Goal: Task Accomplishment & Management: Use online tool/utility

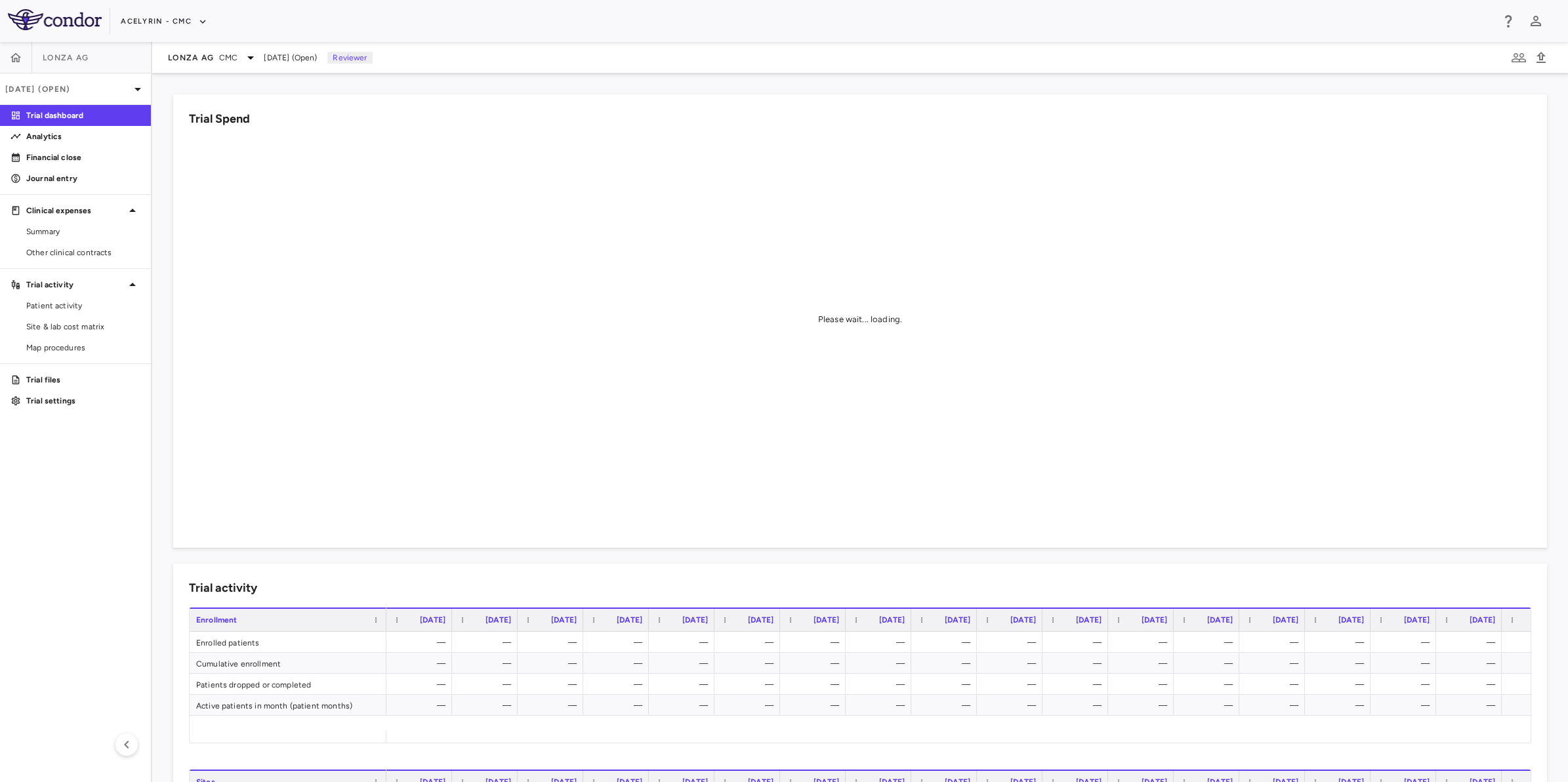
click at [39, 492] on aside "Lonza AG [DATE] (Open) Trial dashboard Analytics Financial close Journal entry …" at bounding box center [76, 412] width 152 height 740
click at [48, 159] on p "Financial close" at bounding box center [83, 158] width 114 height 12
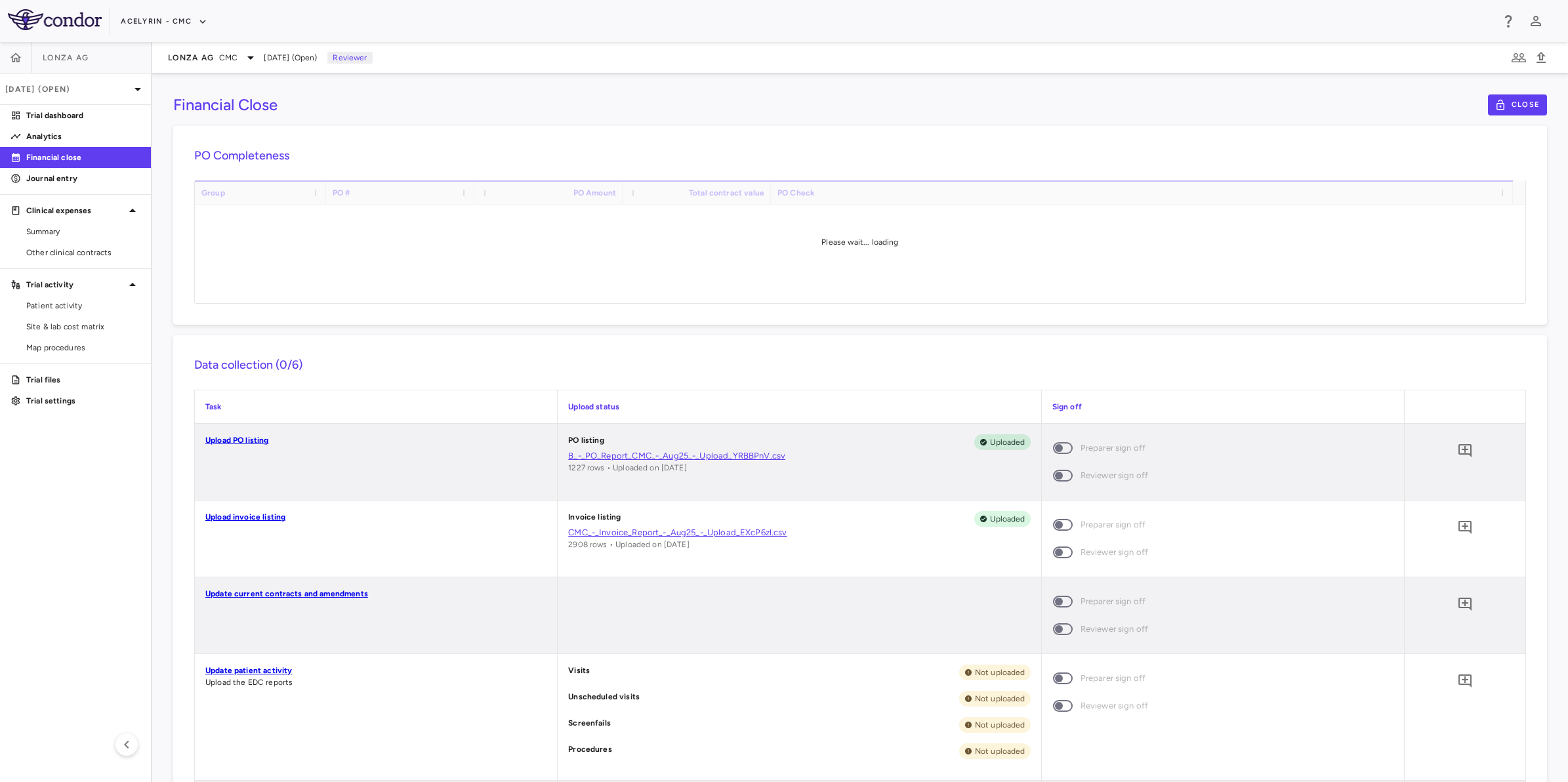
click at [17, 470] on aside "Lonza AG [DATE] (Open) Trial dashboard Analytics Financial close Journal entry …" at bounding box center [76, 412] width 152 height 740
click at [41, 497] on aside "Lonza AG [DATE] (Open) Trial dashboard Analytics Financial close Journal entry …" at bounding box center [76, 412] width 152 height 740
click at [83, 249] on span "Other clinical contracts" at bounding box center [83, 253] width 114 height 12
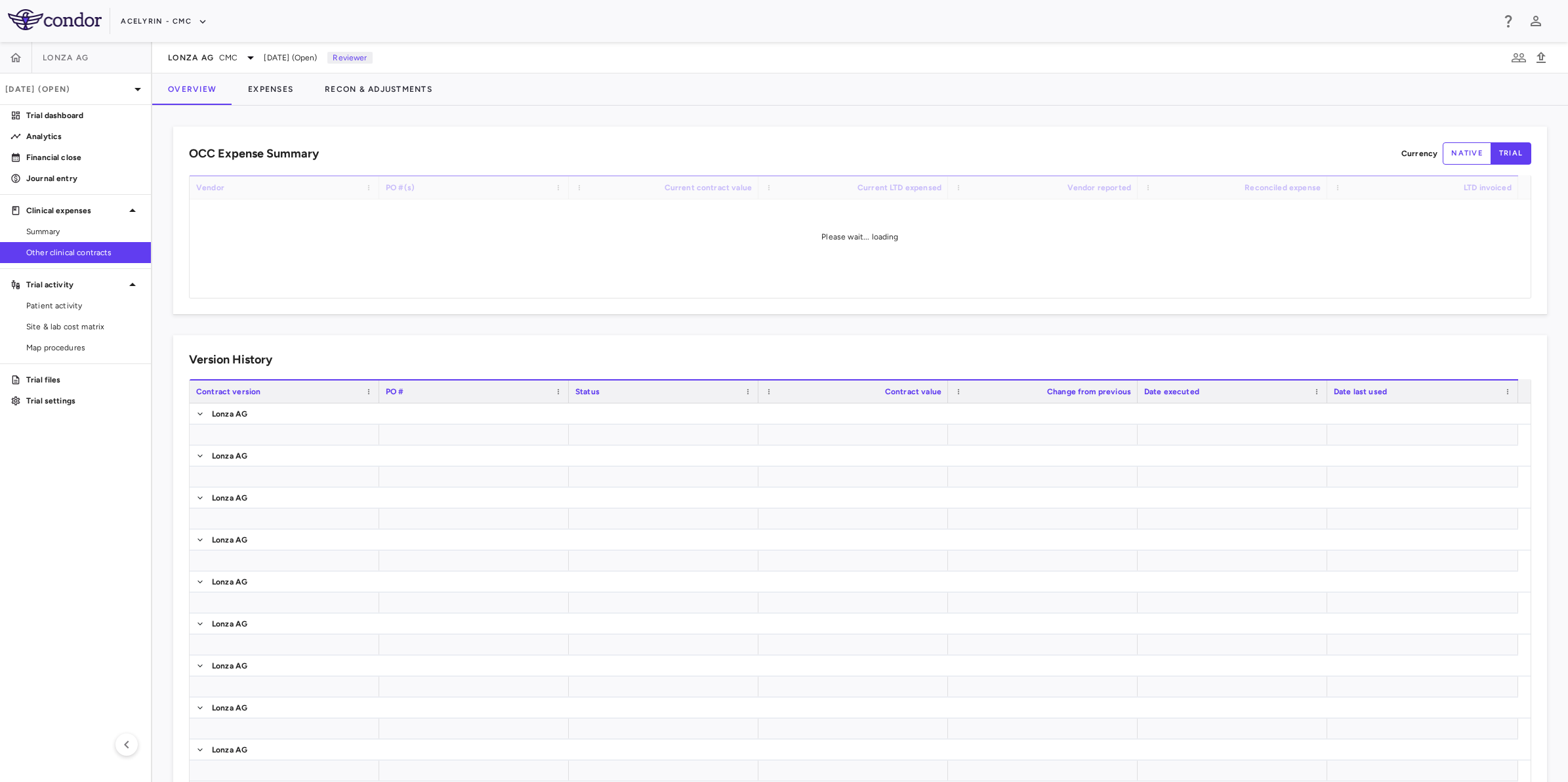
click at [670, 141] on div "OCC Expense Summary Currency native trial Drag here to set row groups Drag here…" at bounding box center [860, 221] width 1374 height 188
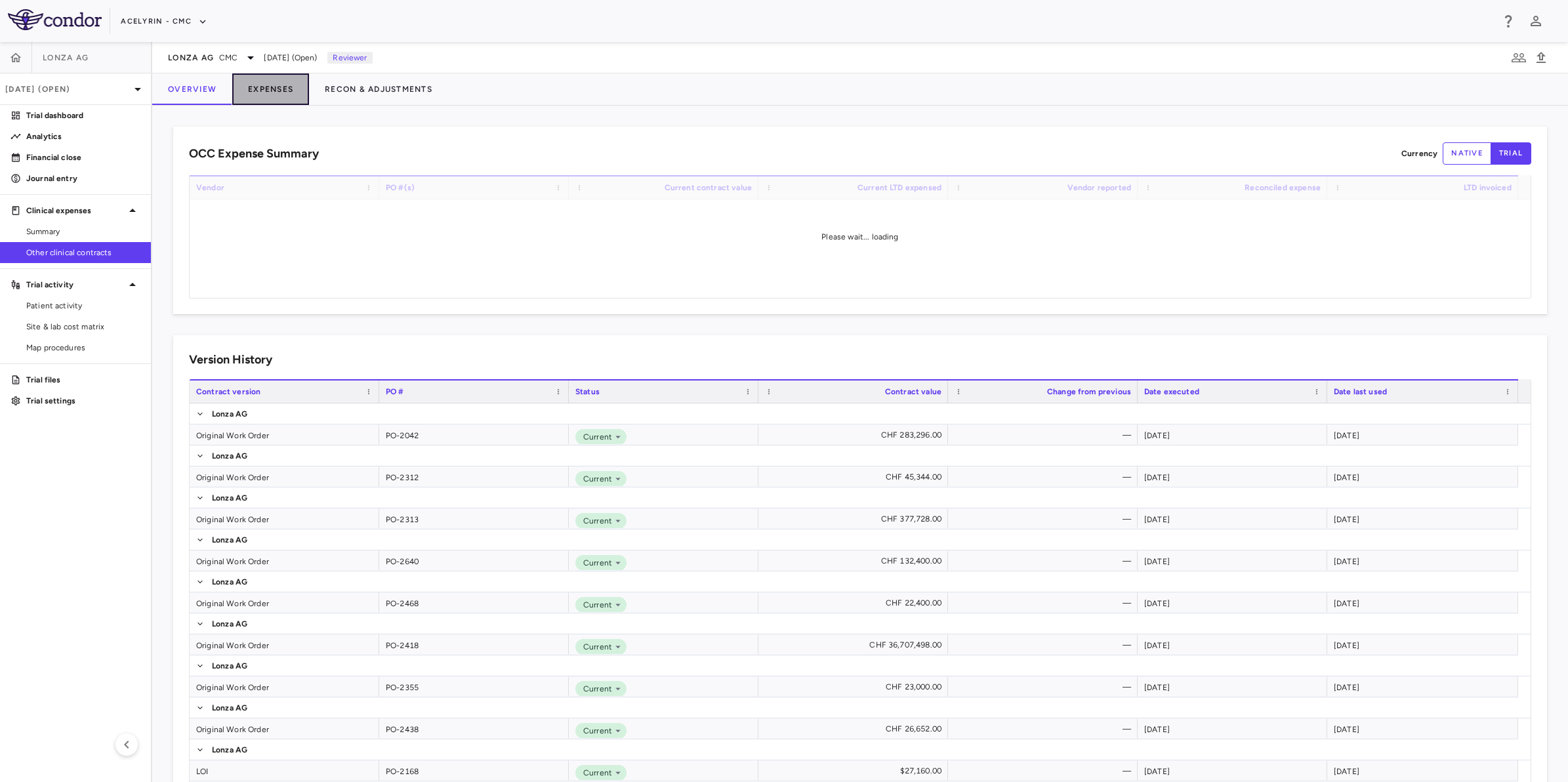
click at [280, 83] on button "Expenses" at bounding box center [270, 88] width 77 height 31
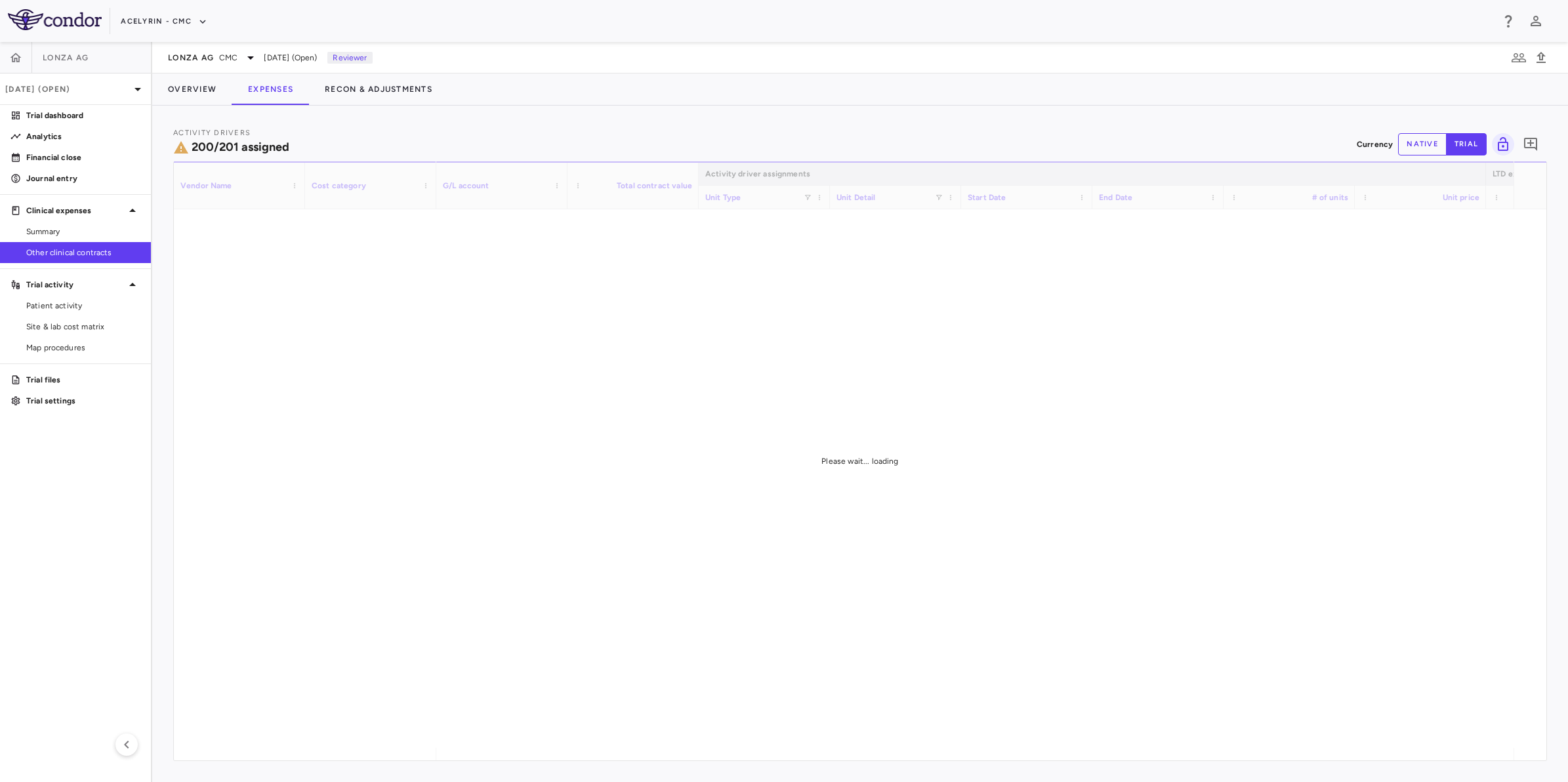
click at [1434, 146] on button "native" at bounding box center [1422, 144] width 49 height 22
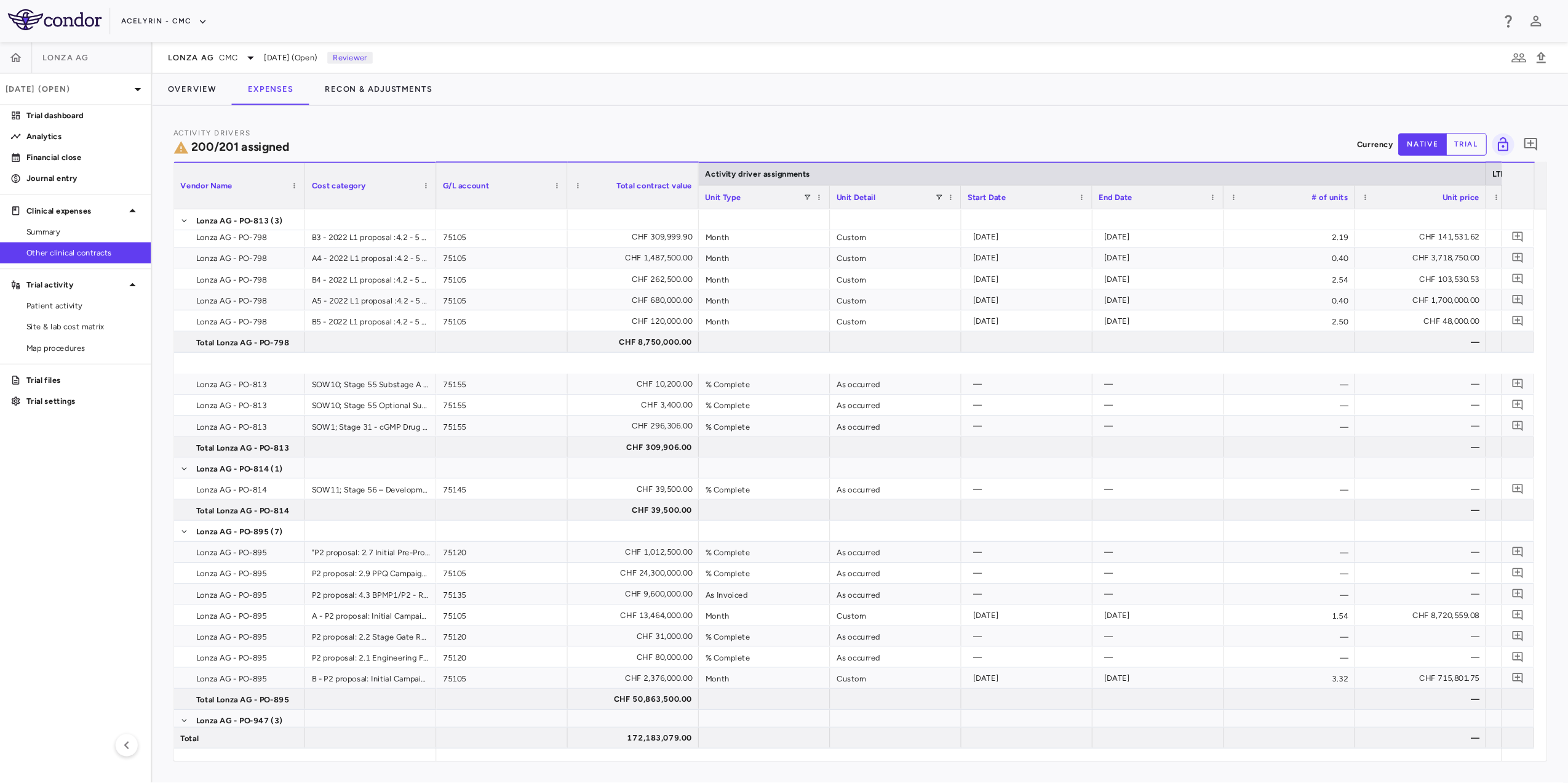
scroll to position [6189, 0]
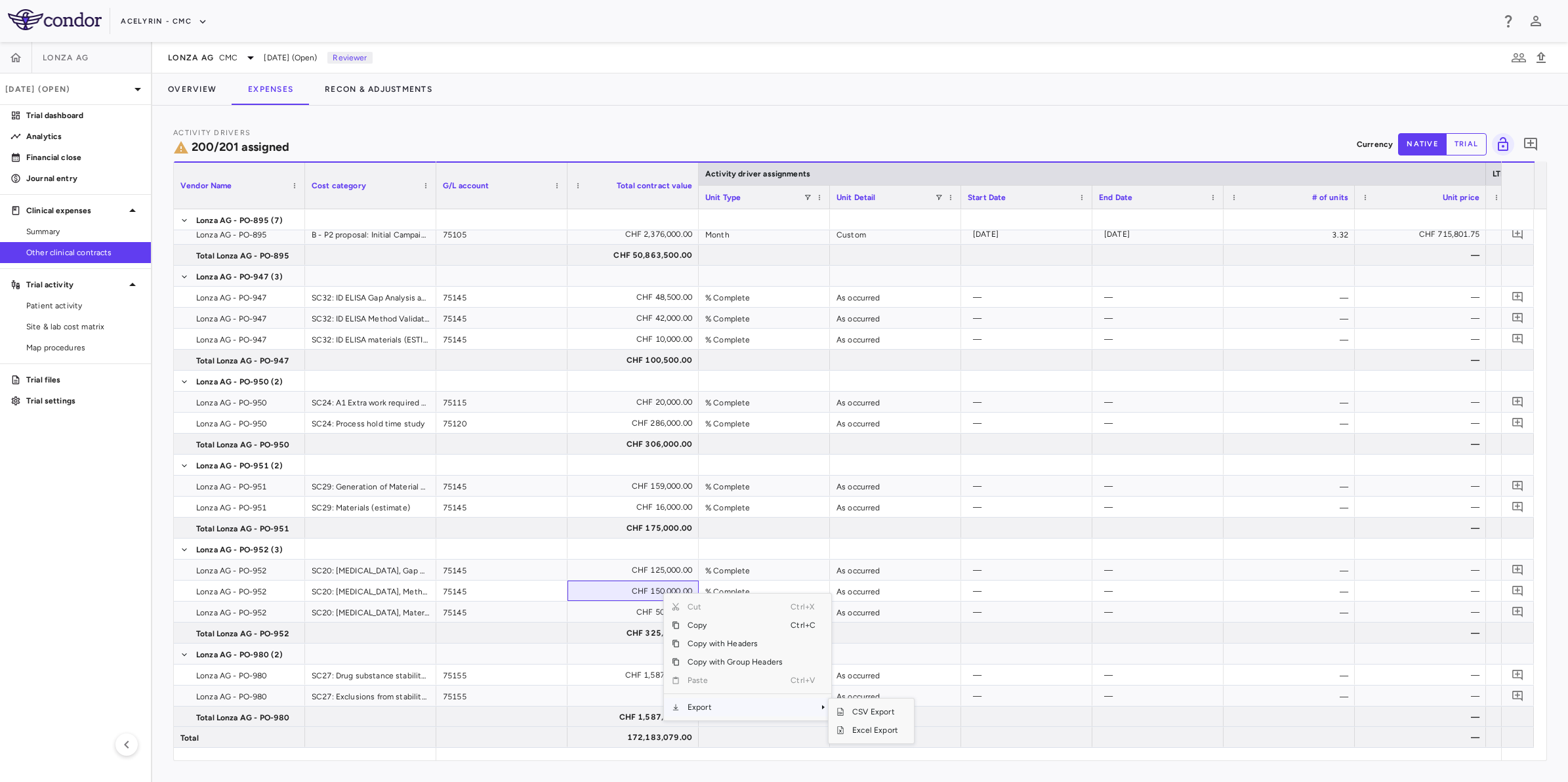
click at [709, 714] on span "Export" at bounding box center [735, 707] width 111 height 18
click at [873, 734] on span "Excel Export" at bounding box center [876, 730] width 62 height 18
click at [687, 123] on div "Activity Drivers 200/201 assigned Currency native trial 0 Vendor Name Drag here…" at bounding box center [860, 444] width 1416 height 677
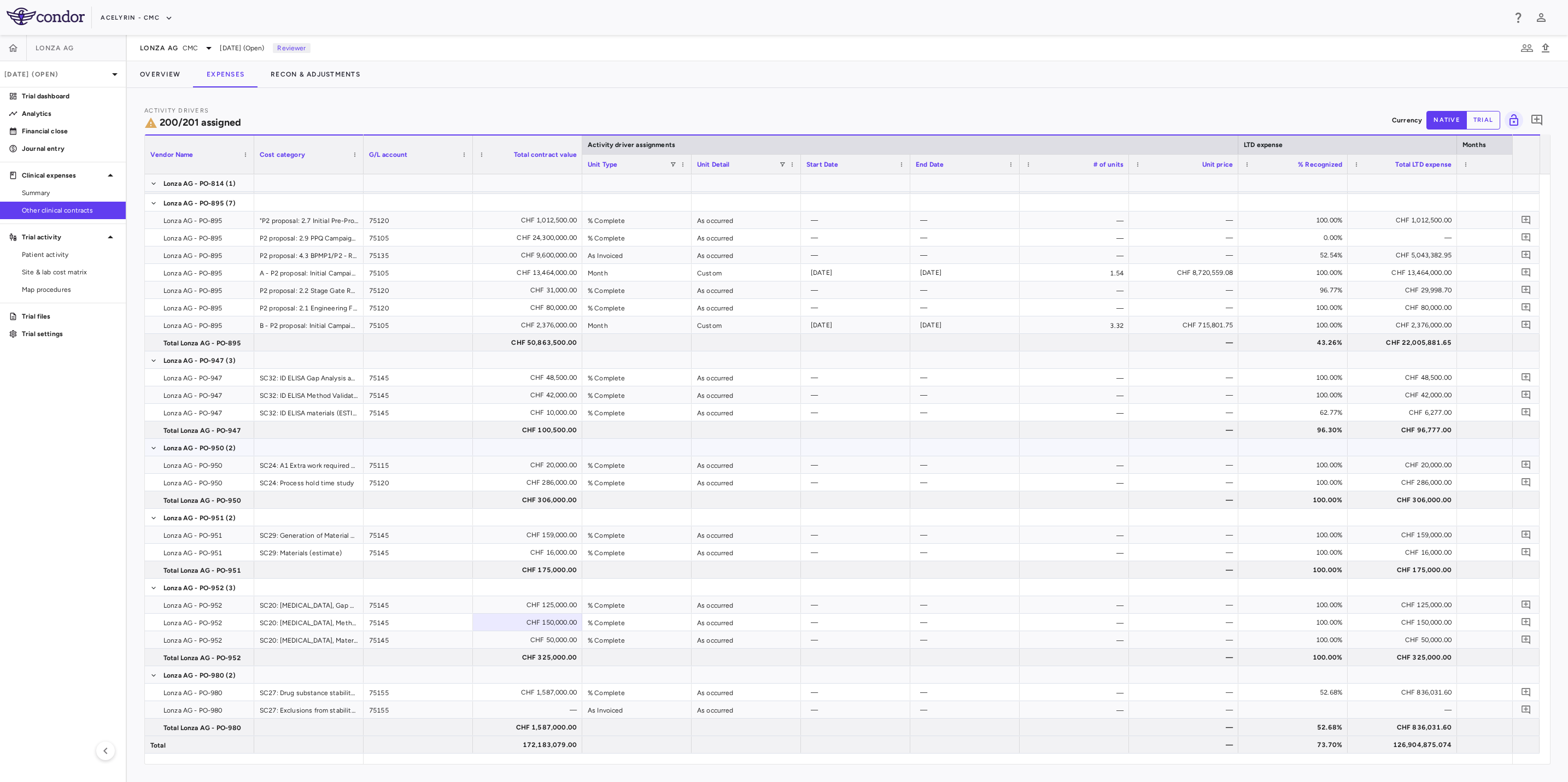
scroll to position [5286, 0]
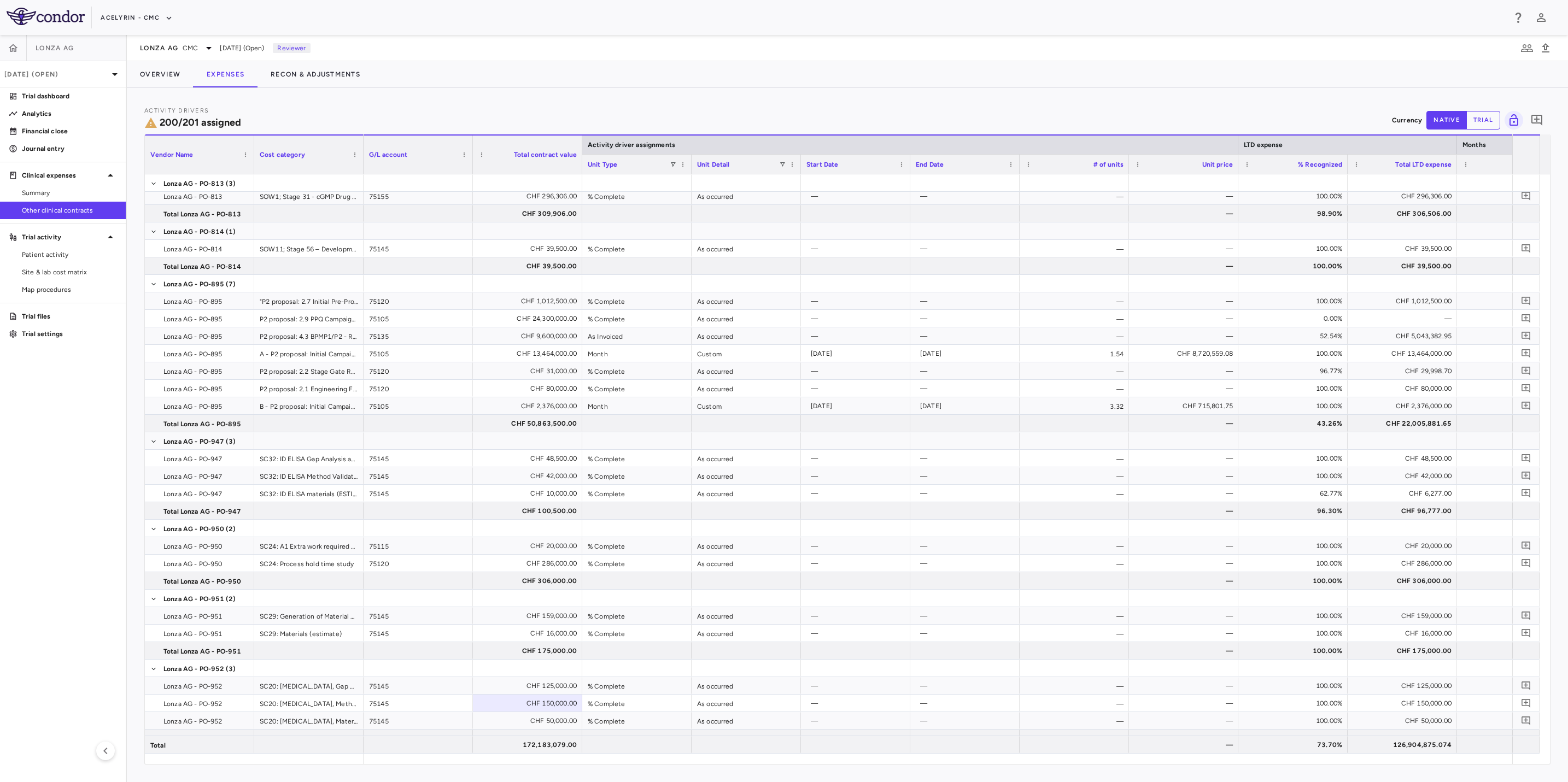
click at [47, 456] on aside "Lonza AG [DATE] (Open) Trial dashboard Analytics Financial close Journal entry …" at bounding box center [63, 408] width 127 height 747
